Goal: Task Accomplishment & Management: Use online tool/utility

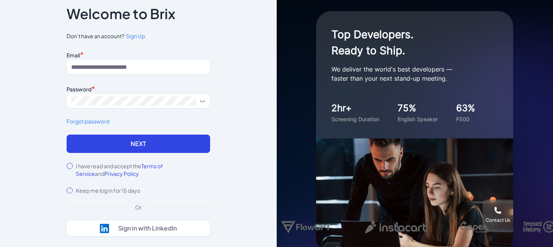
click at [154, 74] on div "Email * Password * Forgot password" at bounding box center [139, 91] width 144 height 85
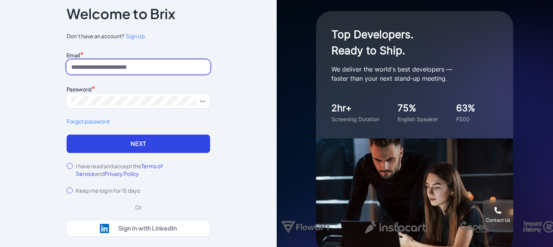
click at [103, 62] on input at bounding box center [139, 67] width 144 height 15
paste input "**********"
type input "**********"
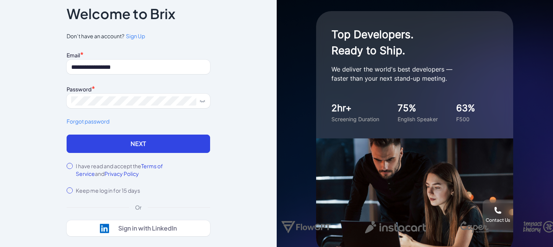
click at [103, 130] on div "**********" at bounding box center [139, 91] width 144 height 85
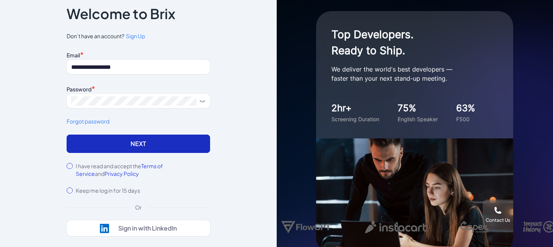
click at [105, 142] on button "Next" at bounding box center [139, 144] width 144 height 18
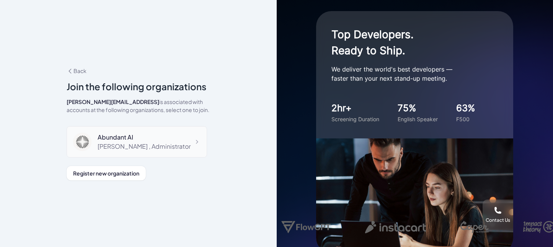
click at [180, 144] on div "Abundant [PERSON_NAME] , Administrator" at bounding box center [137, 141] width 141 height 31
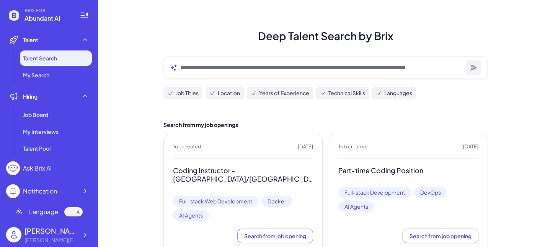
scroll to position [60, 0]
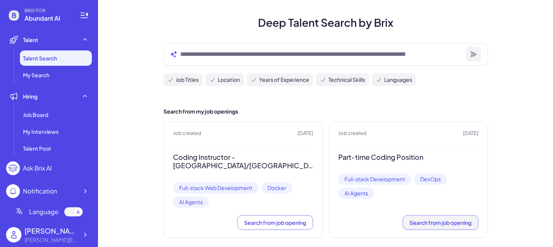
click at [417, 216] on button "Search from job opening" at bounding box center [441, 223] width 76 height 15
click at [289, 216] on div "Search from job opening" at bounding box center [243, 223] width 140 height 15
click at [265, 216] on div "Search from job opening" at bounding box center [243, 223] width 140 height 15
click at [276, 216] on div "Search from job opening" at bounding box center [243, 223] width 140 height 15
click at [282, 216] on div "Search from job opening" at bounding box center [243, 223] width 140 height 15
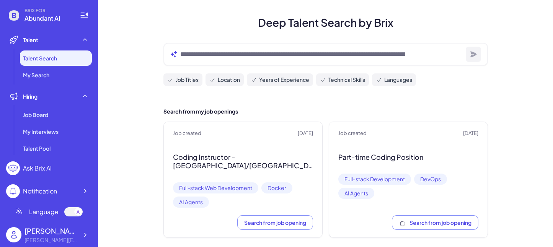
click at [254, 127] on div "Job created 1 days ago Coding Instructor - US/Canada Region Full-stack Web Deve…" at bounding box center [243, 180] width 159 height 116
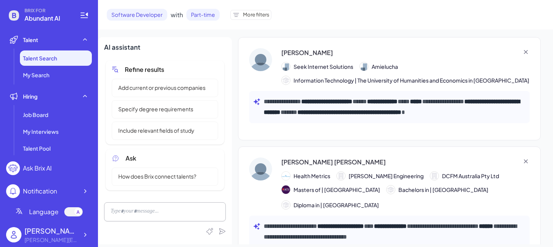
click at [124, 12] on span "Software Developer" at bounding box center [137, 15] width 61 height 12
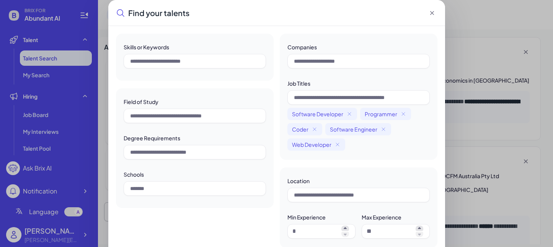
click at [103, 29] on div "Find your talents Skills or Keywords Field of Study Degree Requirements Schools…" at bounding box center [276, 141] width 553 height 283
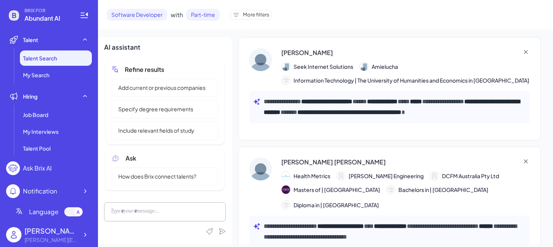
click at [53, 52] on li "Talent Search" at bounding box center [56, 58] width 72 height 15
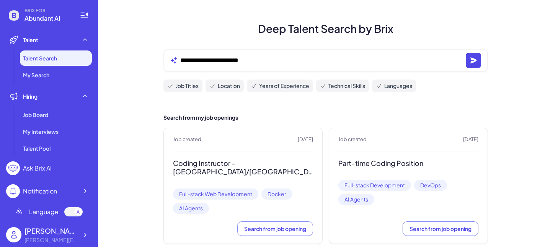
scroll to position [60, 0]
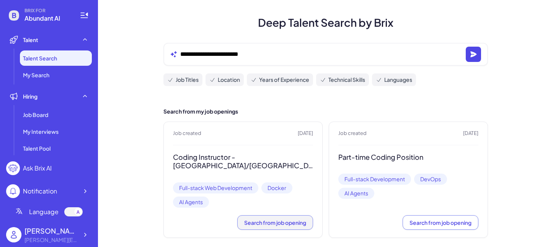
click at [258, 219] on span "Search from job opening" at bounding box center [275, 222] width 62 height 7
